Goal: Task Accomplishment & Management: Understand process/instructions

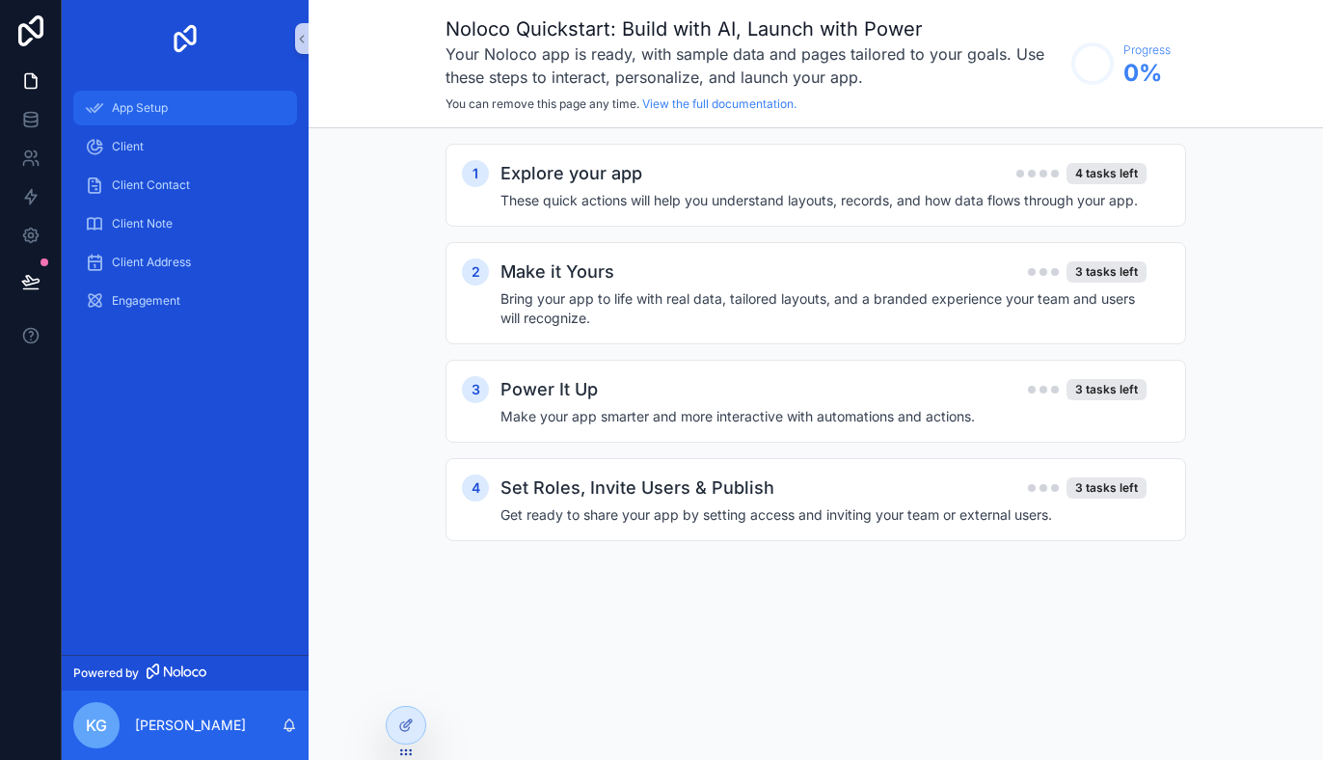
click at [201, 111] on div "App Setup" at bounding box center [185, 108] width 201 height 31
click at [765, 181] on div "Explore your app 4 tasks left" at bounding box center [823, 173] width 646 height 27
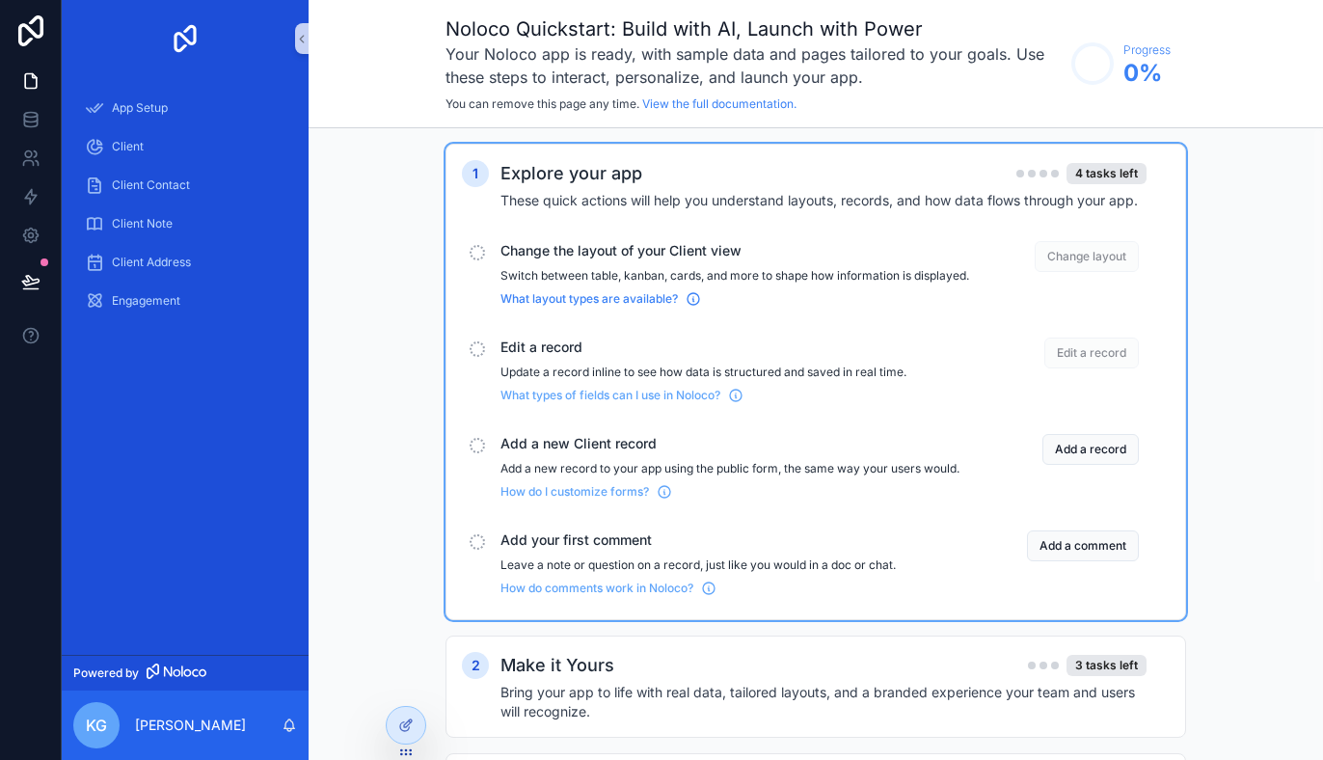
click at [696, 307] on icon "scrollable content" at bounding box center [692, 298] width 15 height 15
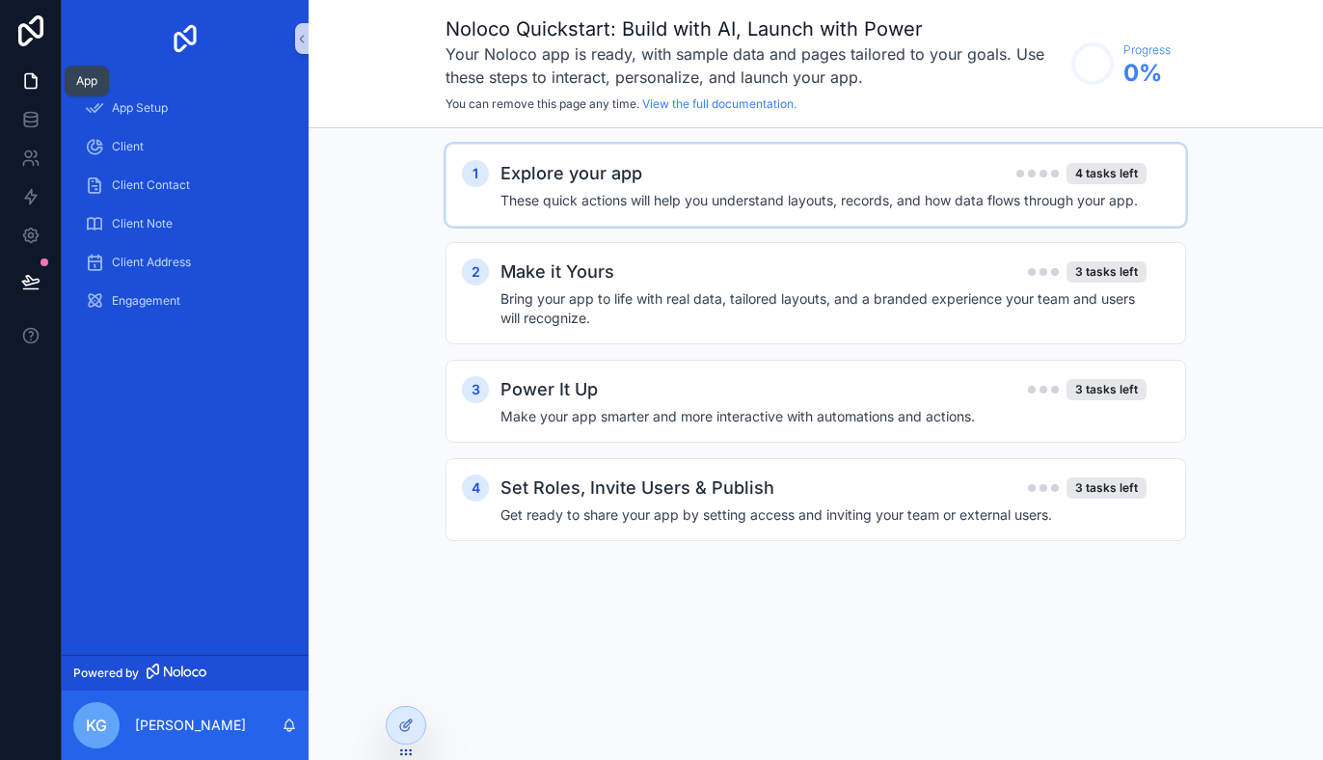
click at [36, 79] on icon at bounding box center [31, 81] width 12 height 14
click at [29, 80] on icon at bounding box center [30, 80] width 19 height 19
click at [151, 112] on span "App Setup" at bounding box center [140, 107] width 56 height 15
click at [145, 146] on div "Client" at bounding box center [185, 146] width 201 height 31
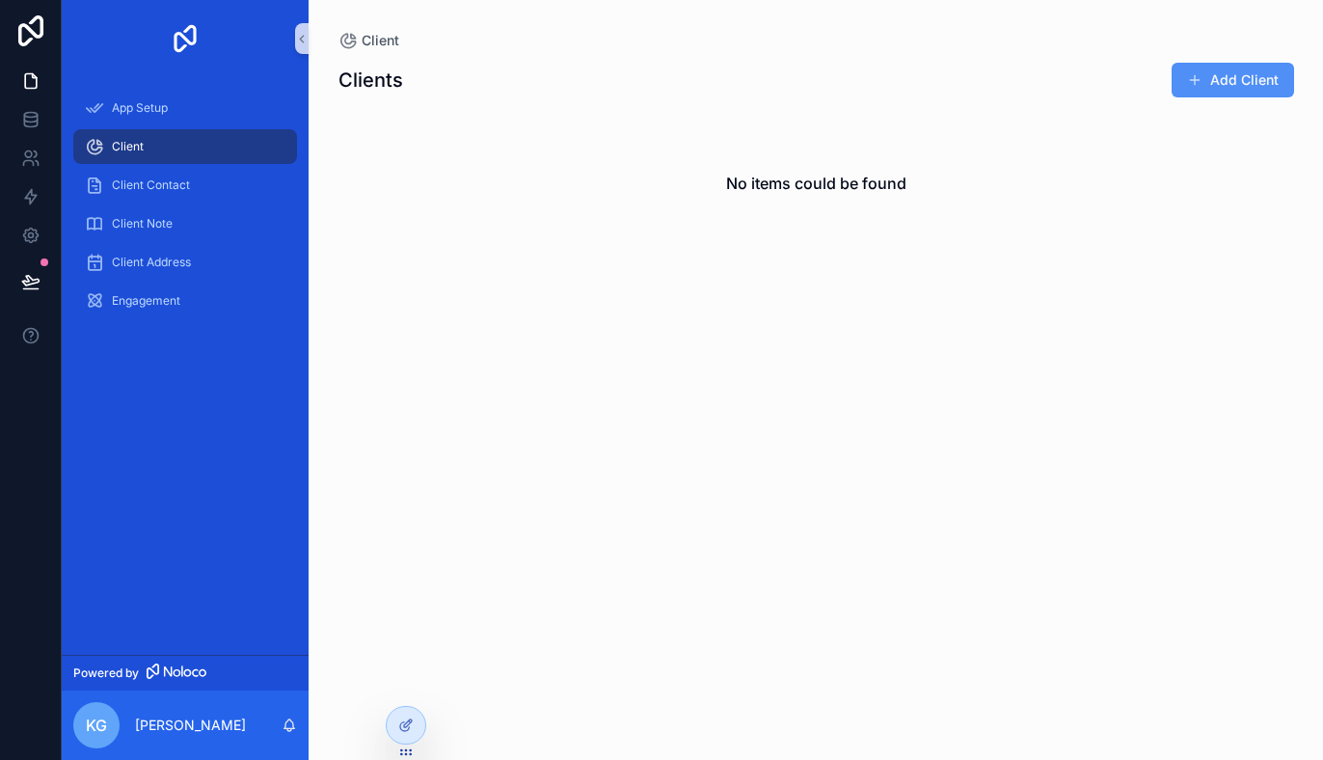
click at [1243, 90] on button "Add Client" at bounding box center [1232, 80] width 122 height 35
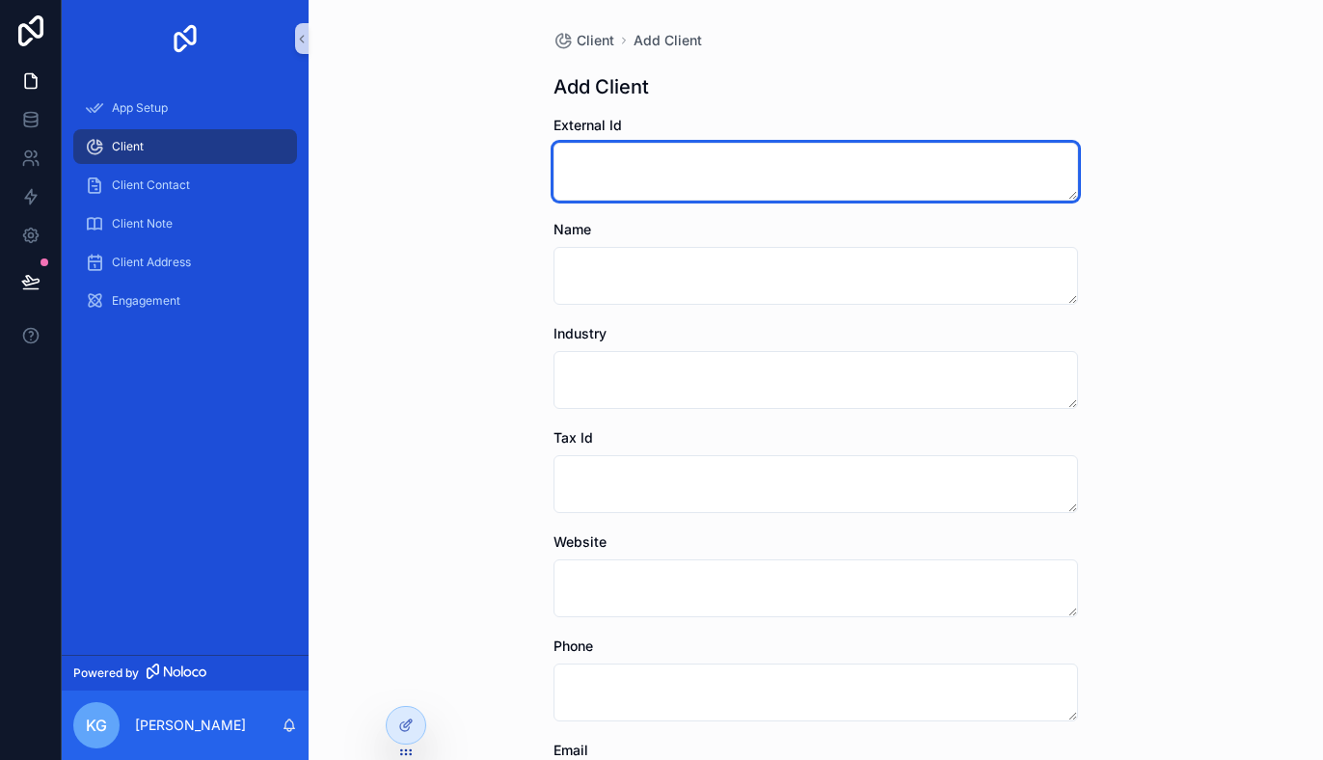
click at [609, 183] on textarea "scrollable content" at bounding box center [815, 172] width 524 height 58
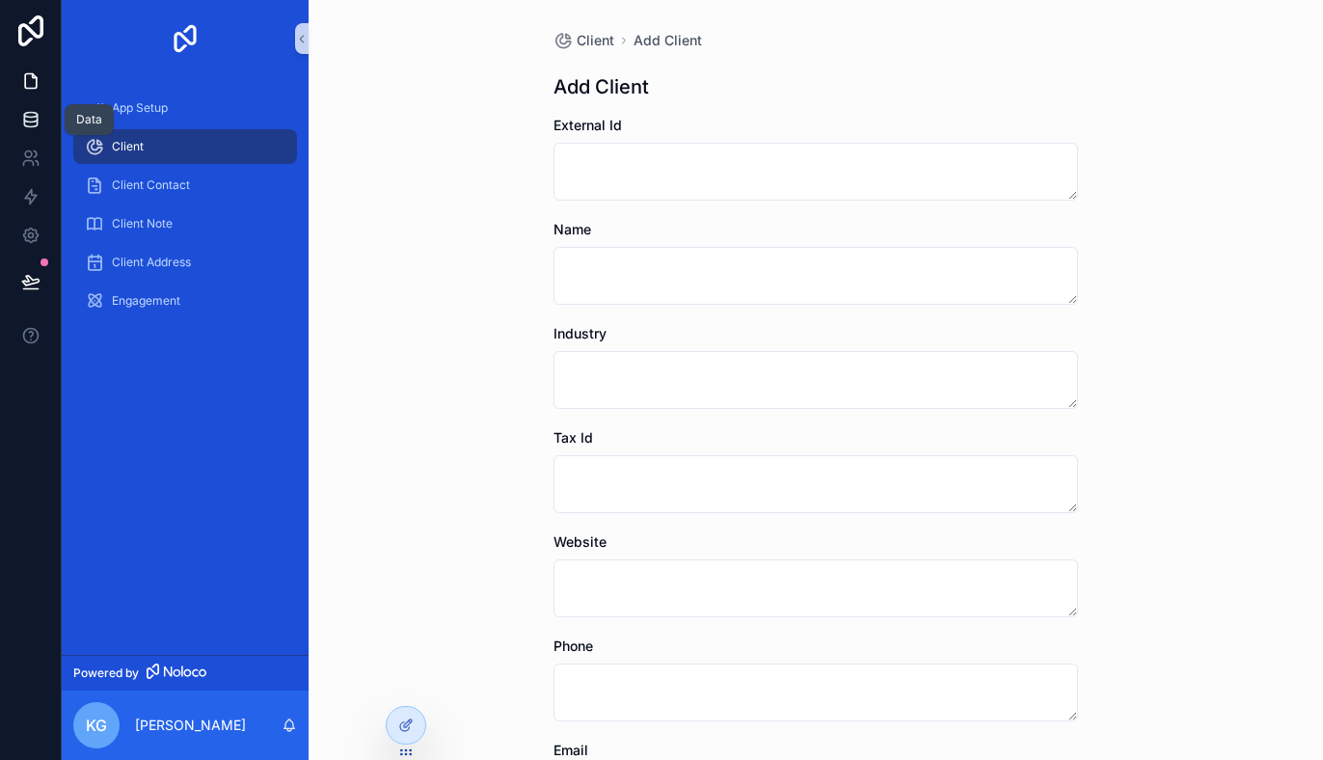
click at [32, 115] on icon at bounding box center [30, 119] width 19 height 19
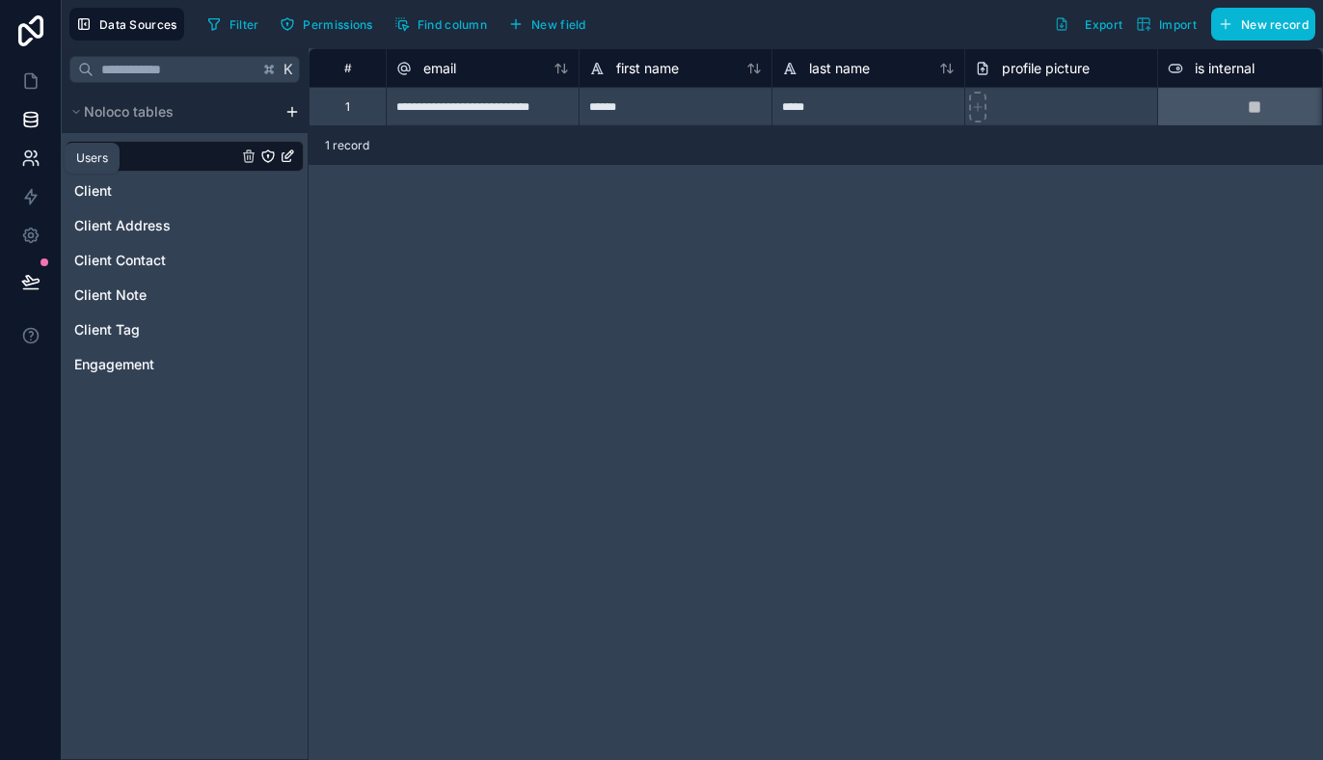
click at [33, 161] on icon at bounding box center [28, 163] width 10 height 5
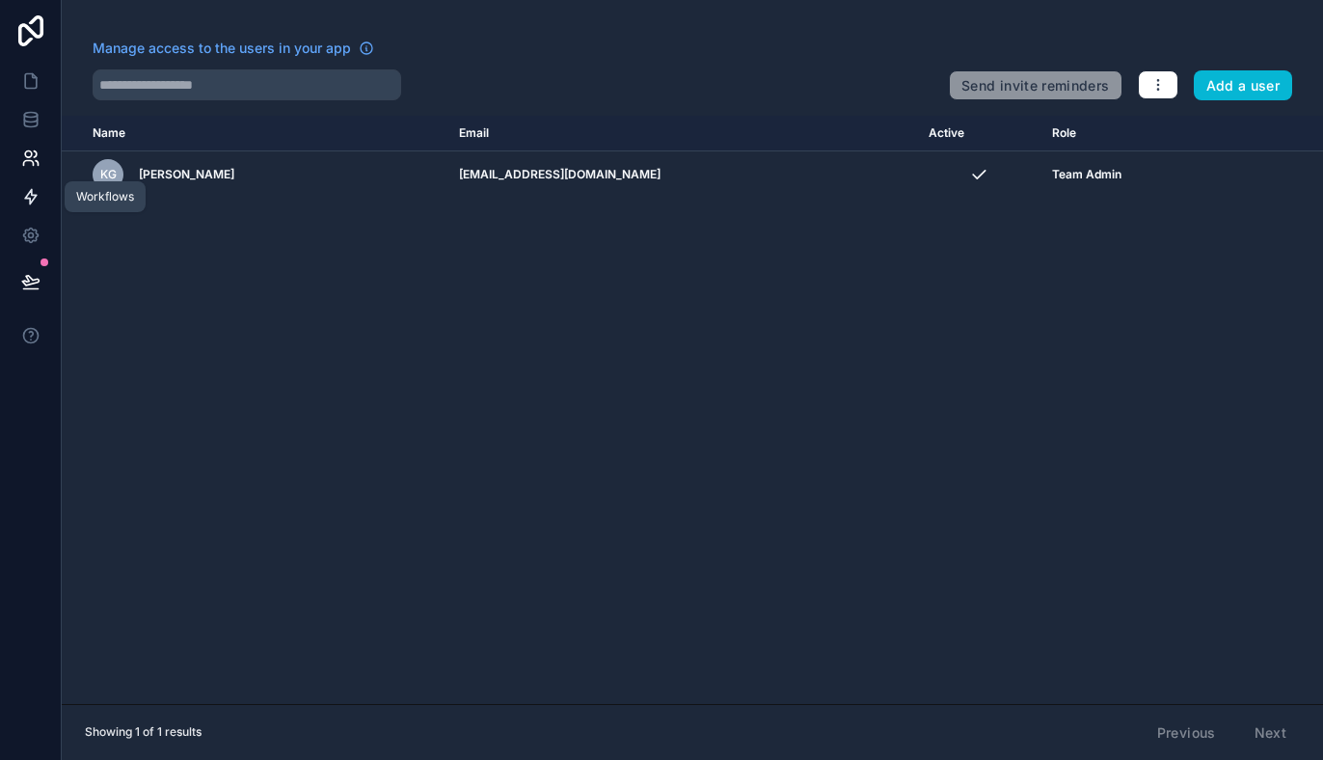
click at [38, 201] on icon at bounding box center [30, 196] width 19 height 19
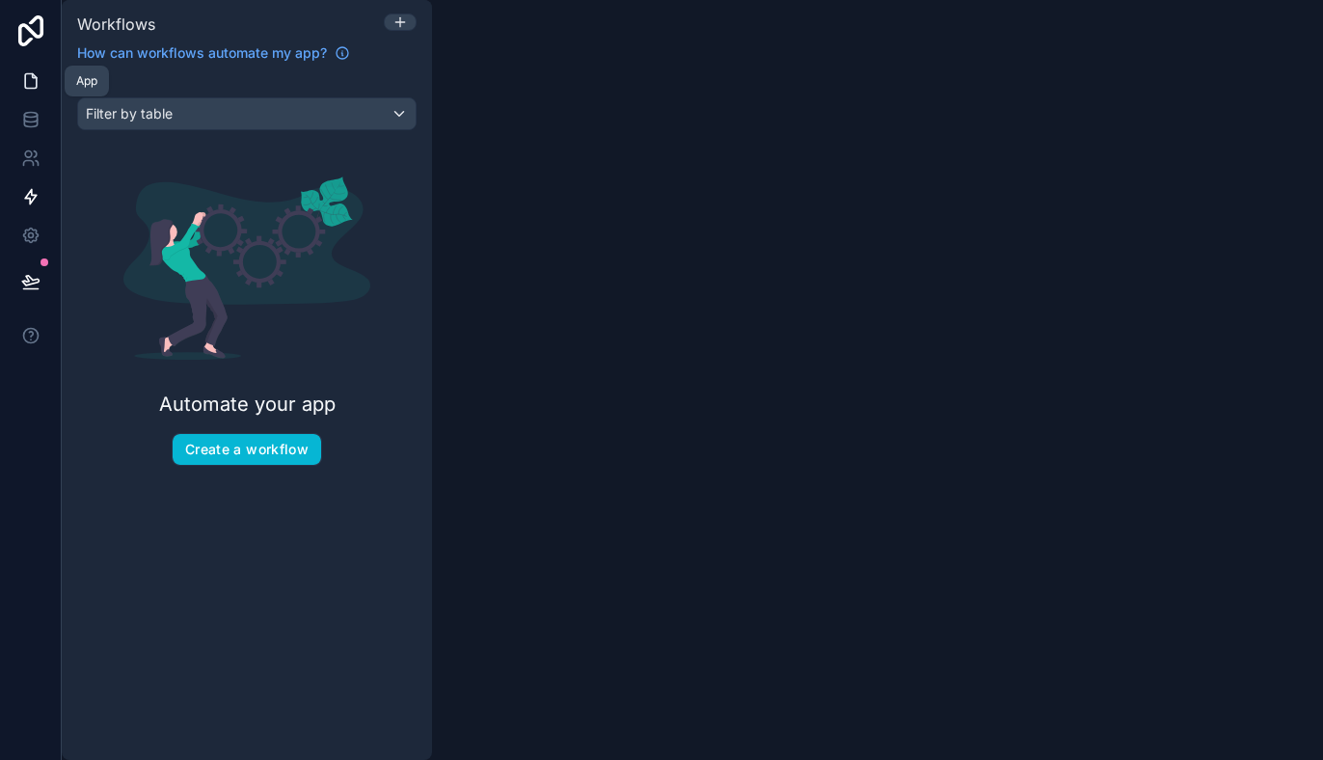
click at [34, 81] on icon at bounding box center [30, 80] width 19 height 19
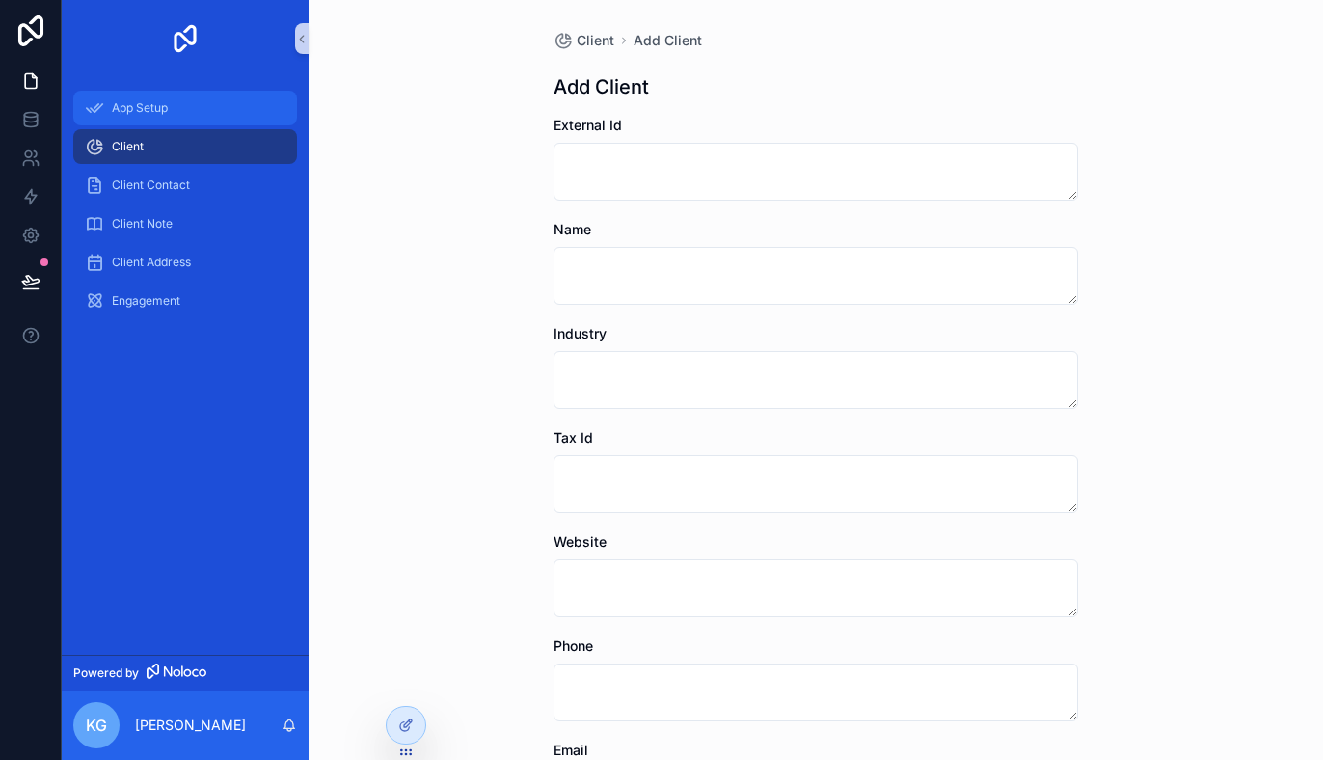
click at [154, 114] on span "App Setup" at bounding box center [140, 107] width 56 height 15
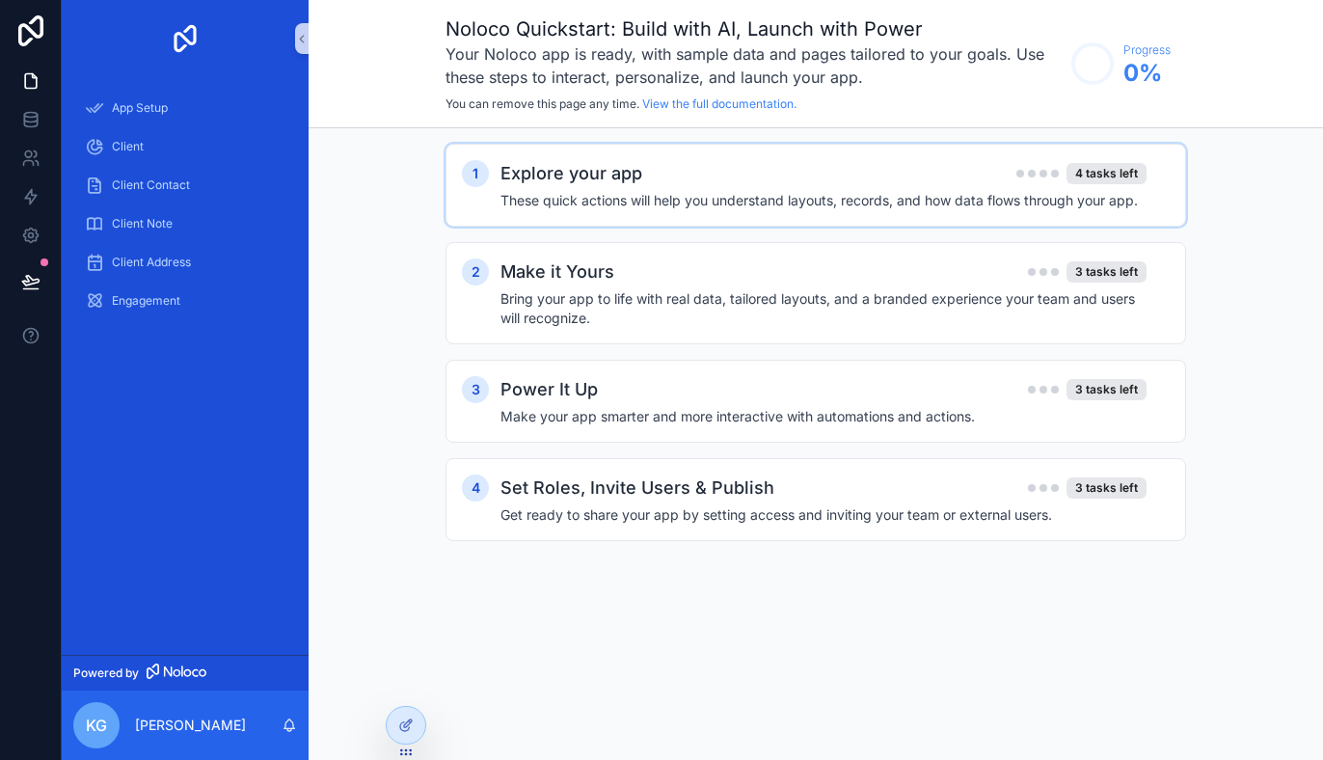
click at [722, 187] on div "Explore your app 4 tasks left These quick actions will help you understand layo…" at bounding box center [834, 185] width 669 height 50
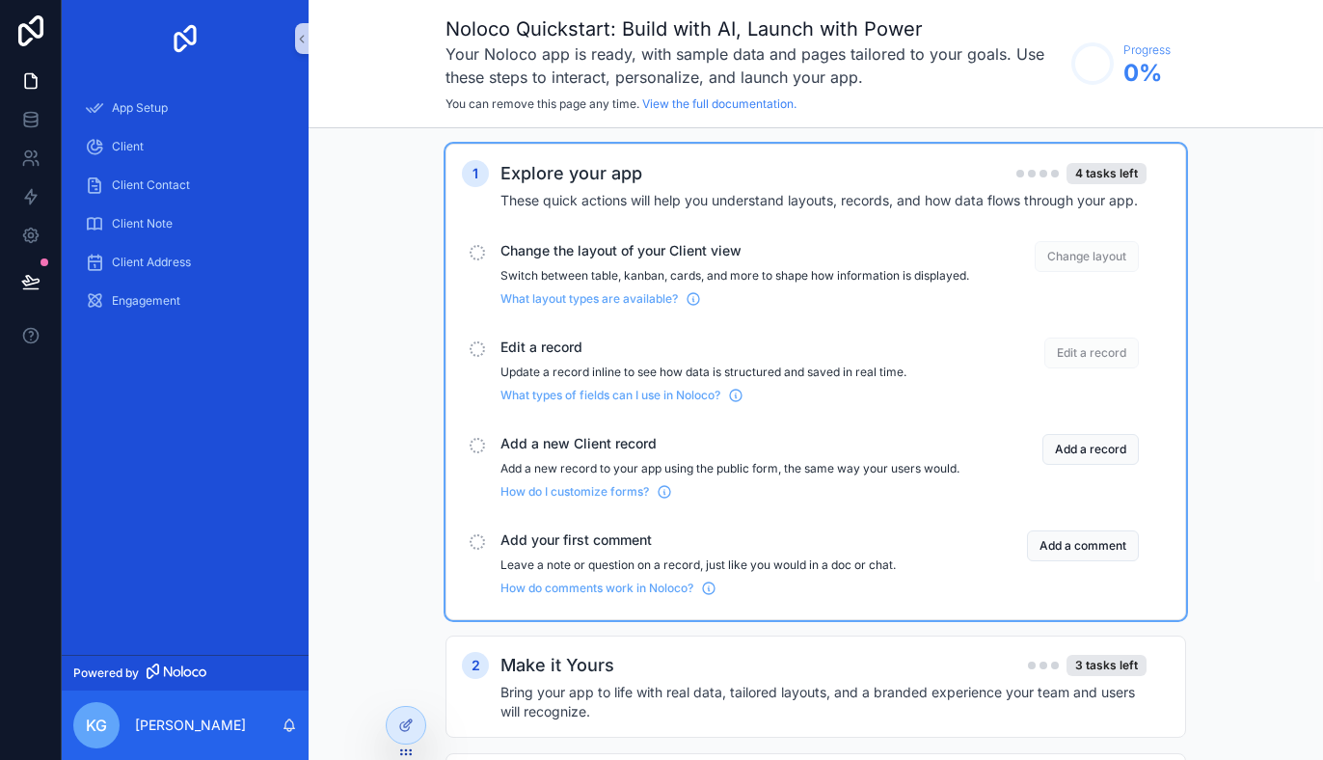
click at [479, 255] on div "scrollable content" at bounding box center [477, 252] width 15 height 15
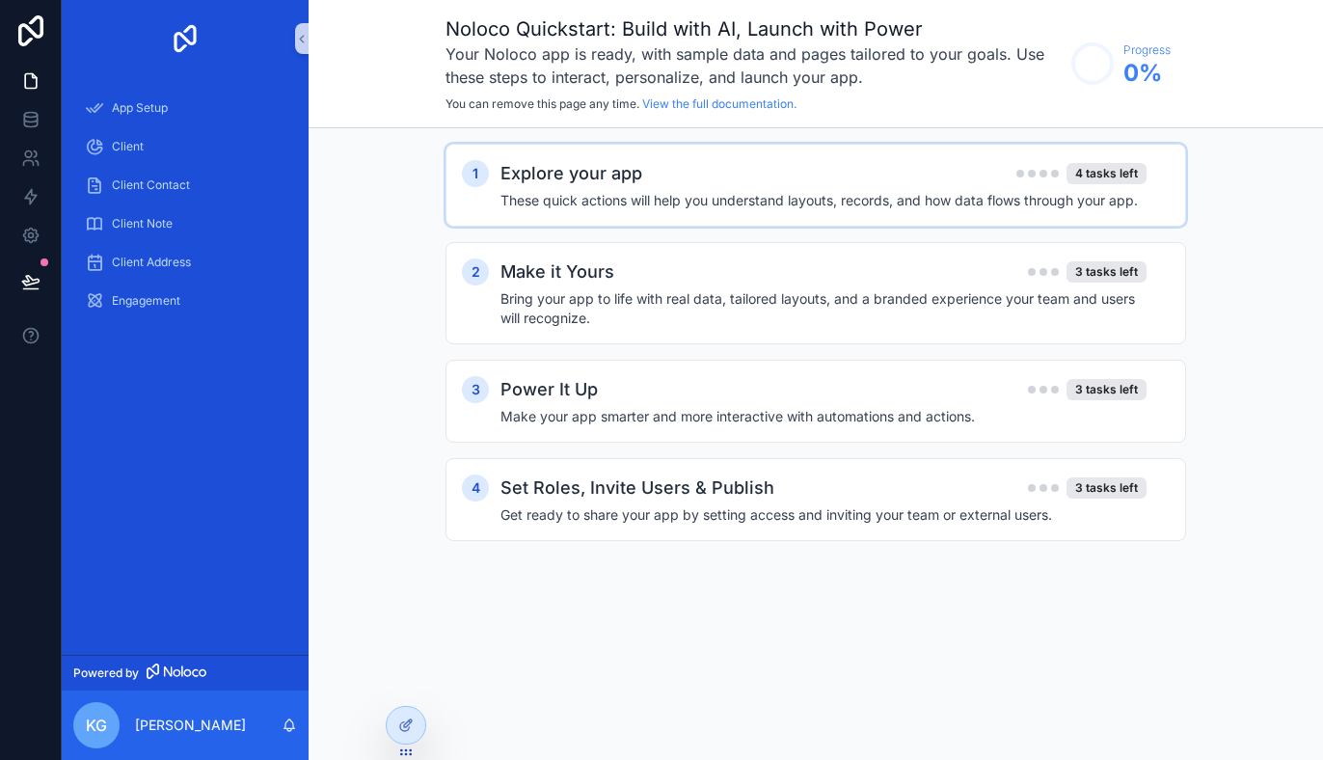
click at [727, 188] on div "Explore your app 4 tasks left These quick actions will help you understand layo…" at bounding box center [834, 185] width 669 height 50
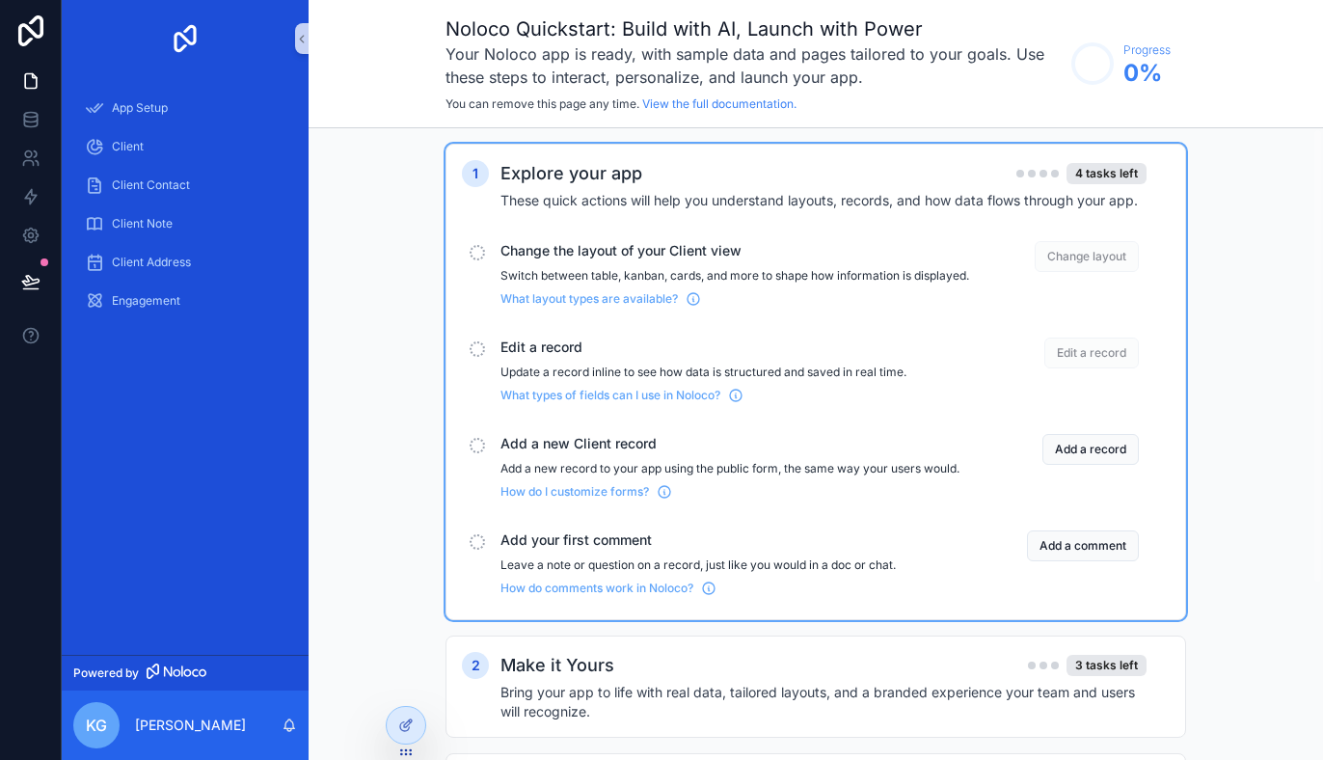
click at [1076, 250] on span "Change layout" at bounding box center [1086, 256] width 104 height 31
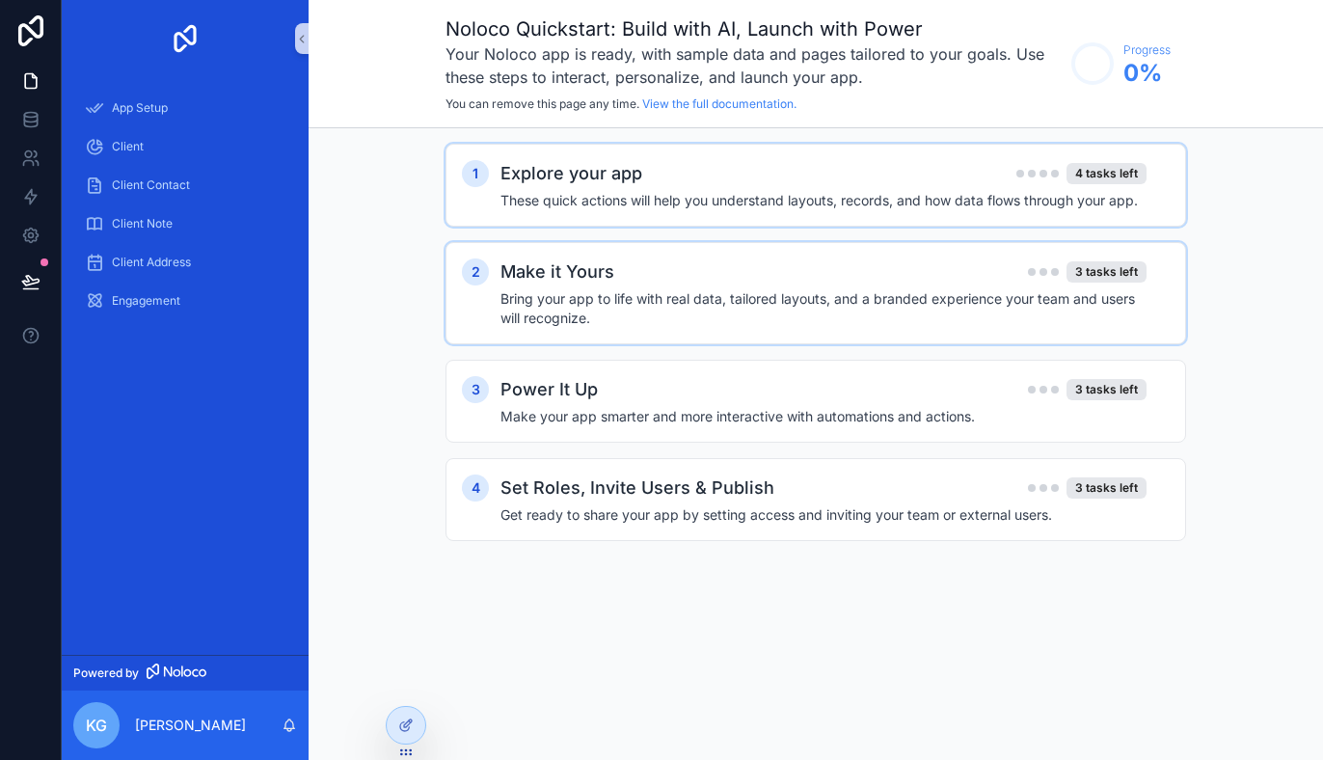
click at [974, 281] on div "Make it Yours 3 tasks left" at bounding box center [823, 271] width 646 height 27
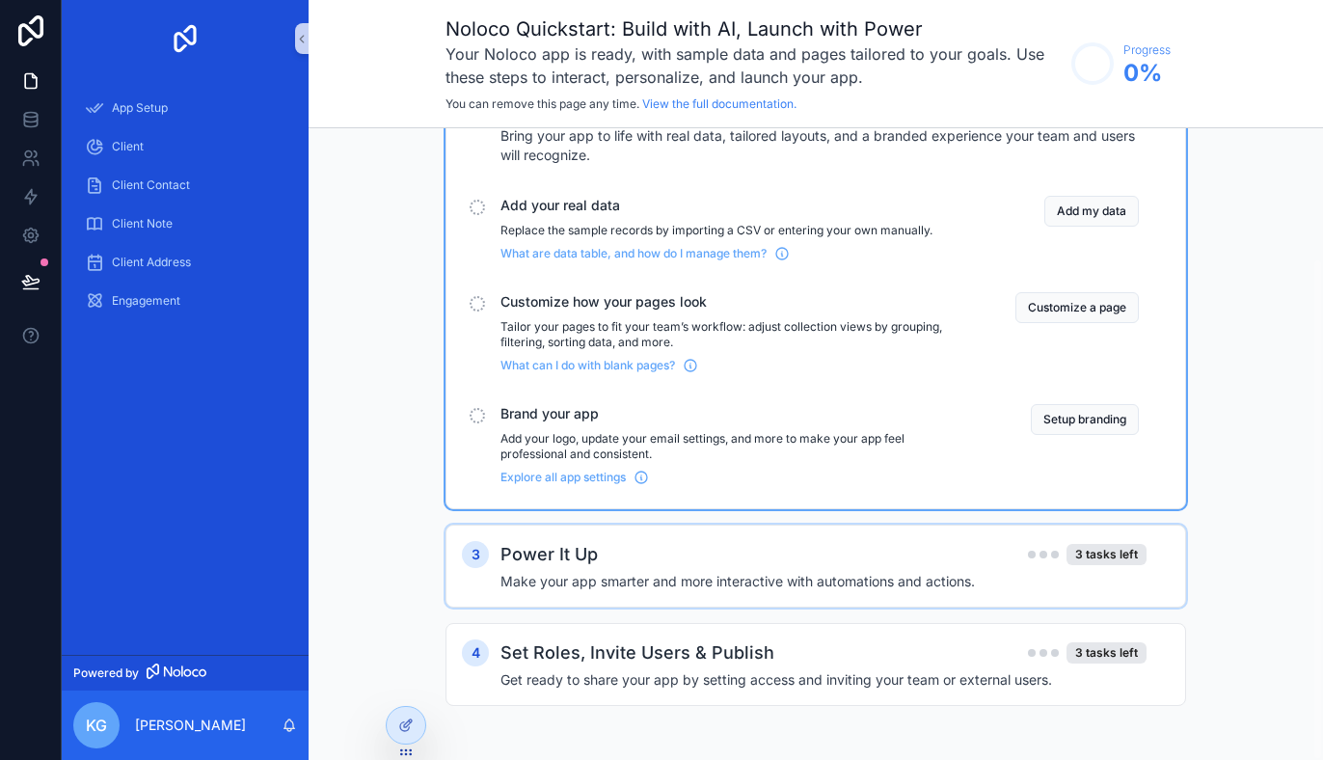
click at [899, 585] on h4 "Make your app smarter and more interactive with automations and actions." at bounding box center [823, 581] width 646 height 19
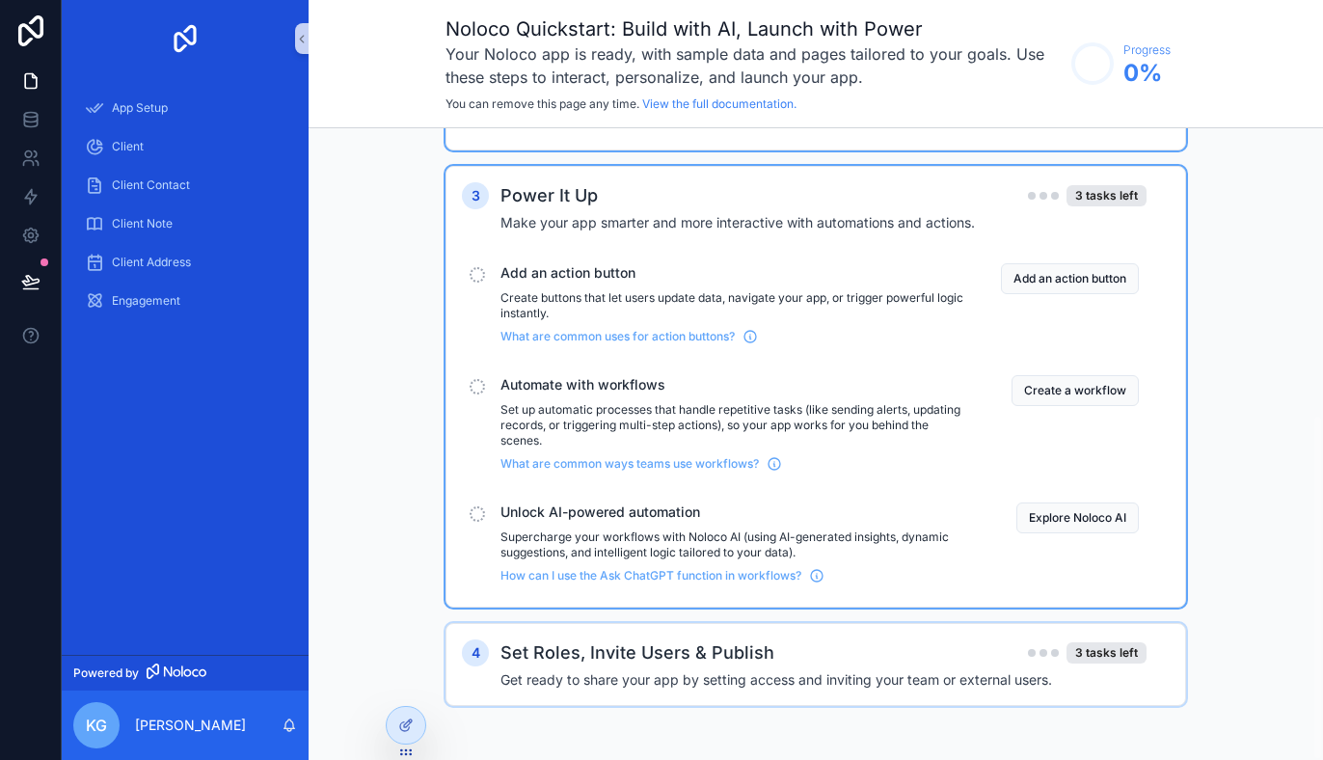
click at [876, 654] on div "Set Roles, Invite Users & Publish 3 tasks left" at bounding box center [823, 652] width 646 height 27
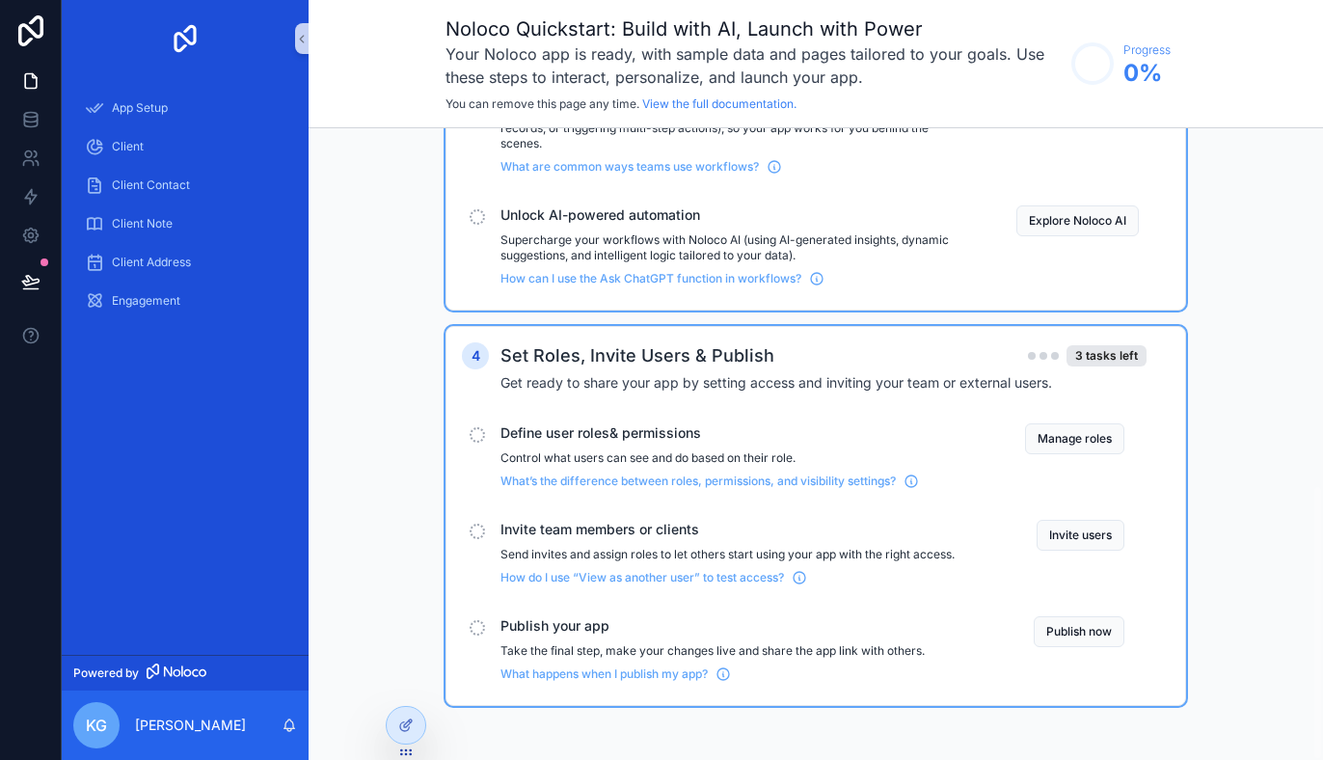
scroll to position [819, 0]
